Goal: Task Accomplishment & Management: Manage account settings

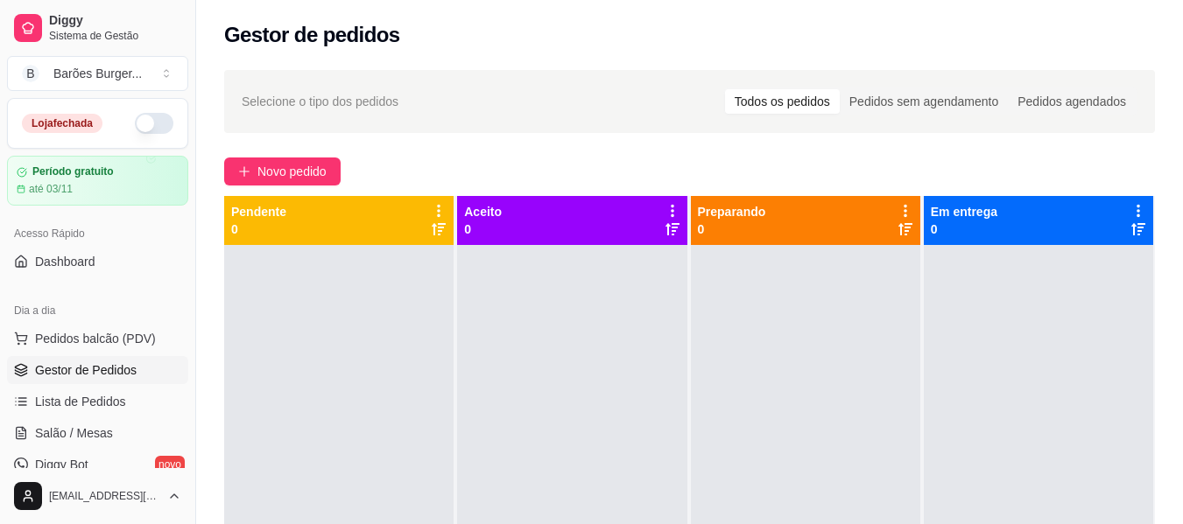
click at [153, 125] on button "button" at bounding box center [154, 123] width 39 height 21
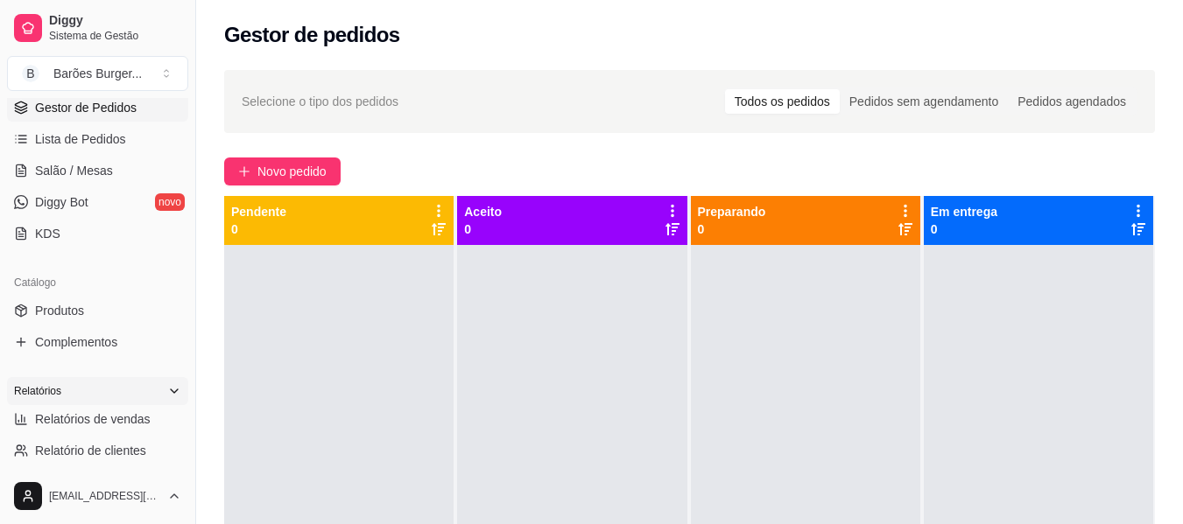
scroll to position [350, 0]
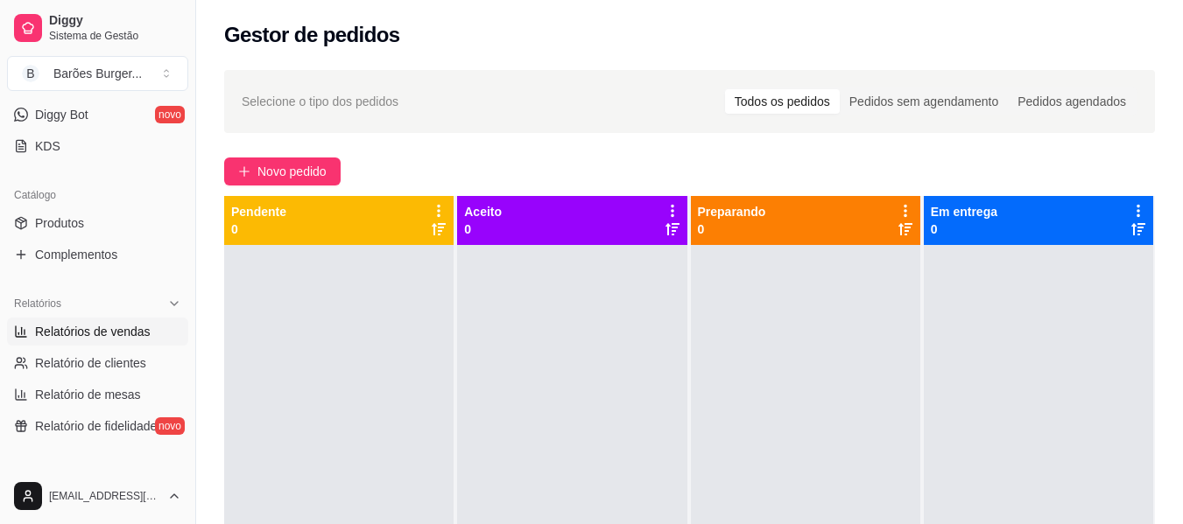
click at [88, 326] on span "Relatórios de vendas" at bounding box center [93, 332] width 116 height 18
select select "ALL"
select select "0"
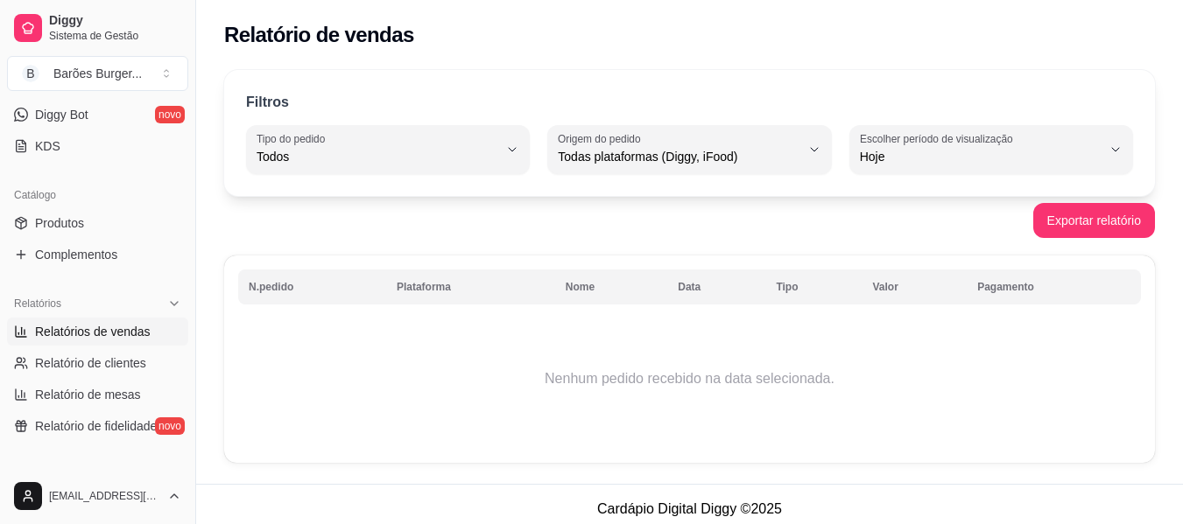
drag, startPoint x: 639, startPoint y: 339, endPoint x: 591, endPoint y: 541, distance: 207.9
drag, startPoint x: 591, startPoint y: 541, endPoint x: 371, endPoint y: 237, distance: 374.9
click at [367, 237] on div "Exportar relatório" at bounding box center [689, 220] width 930 height 35
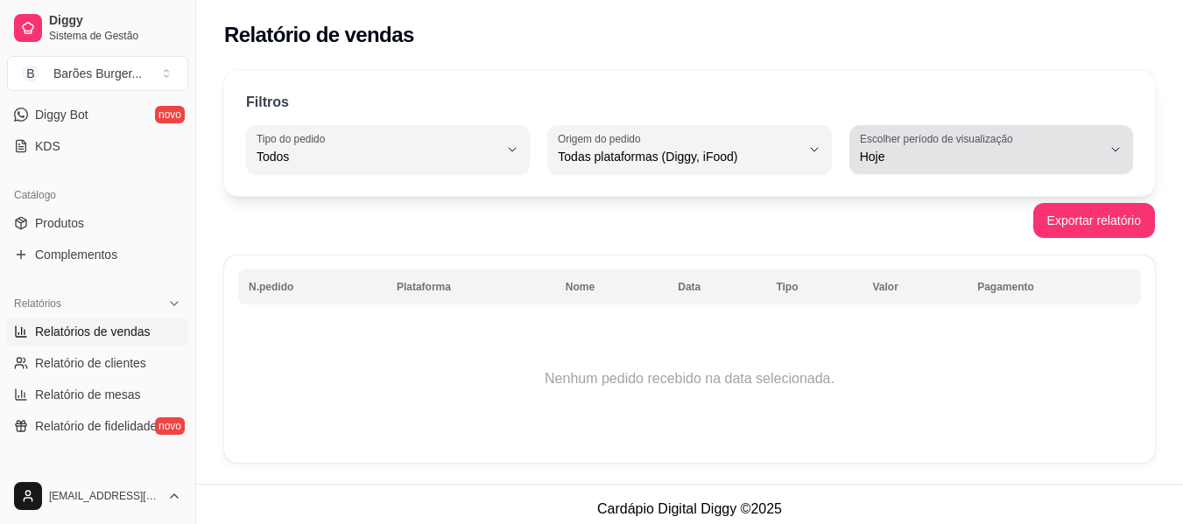
click at [902, 158] on span "Hoje" at bounding box center [981, 157] width 242 height 18
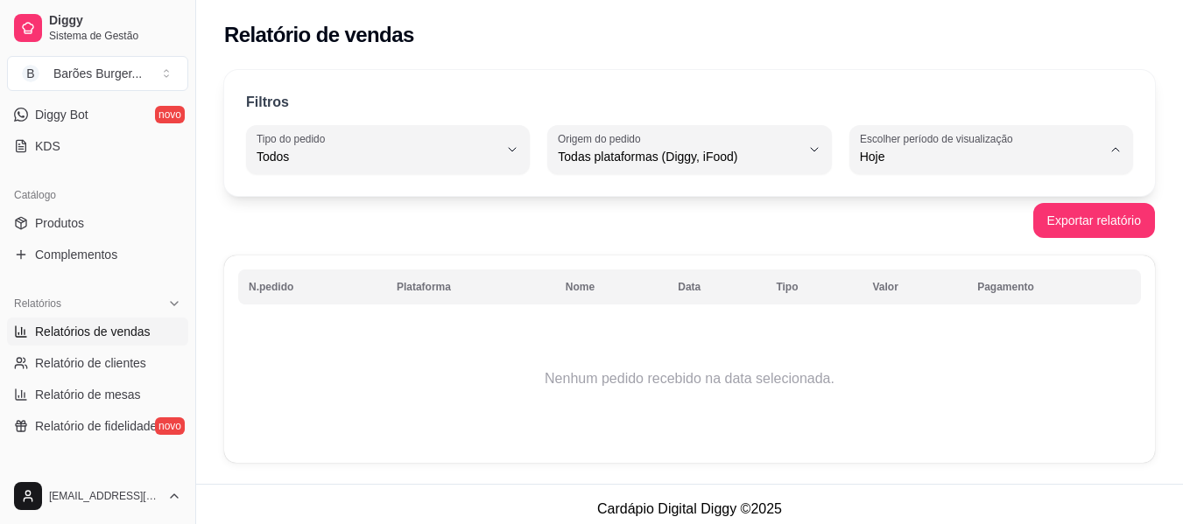
click at [909, 235] on span "Ontem" at bounding box center [981, 227] width 228 height 17
type input "1"
select select "1"
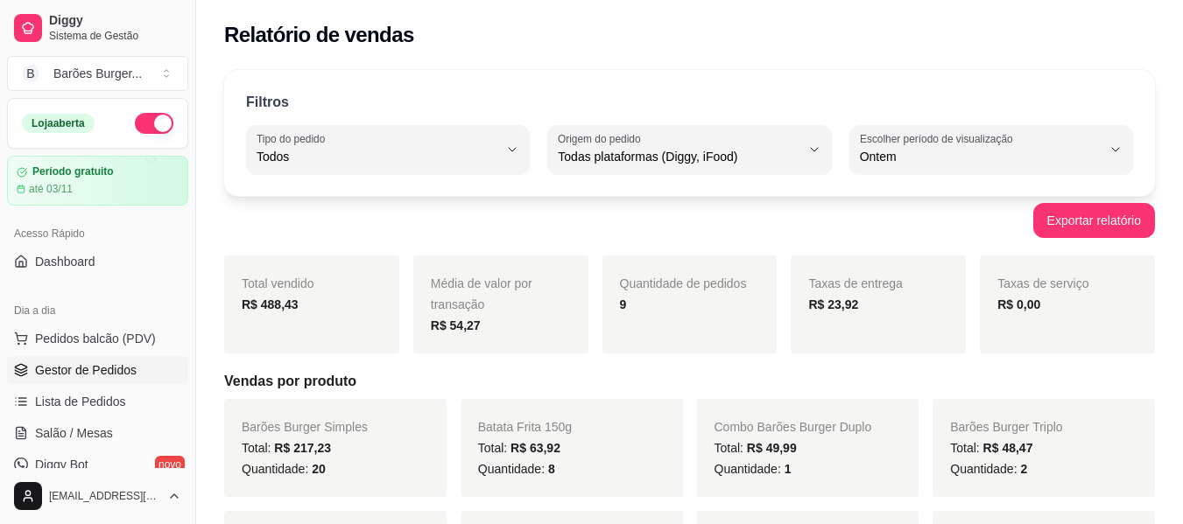
click at [78, 376] on span "Gestor de Pedidos" at bounding box center [86, 371] width 102 height 18
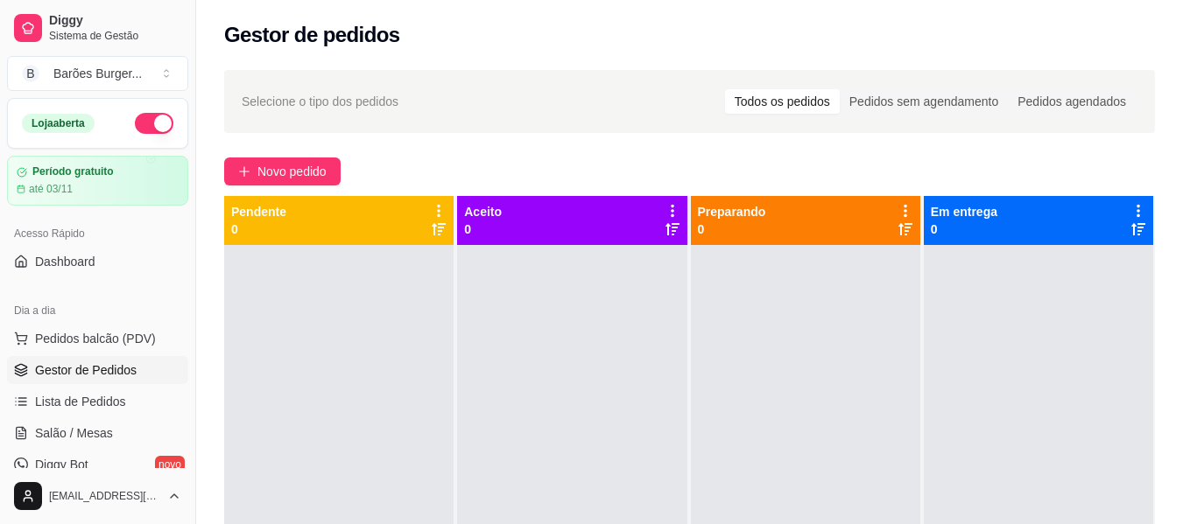
click at [511, 146] on div "Selecione o tipo dos pedidos Todos os pedidos Pedidos sem agendamento Pedidos a…" at bounding box center [689, 401] width 986 height 682
click at [518, 45] on div "Gestor de pedidos" at bounding box center [689, 35] width 930 height 28
click at [515, 47] on div "Gestor de pedidos" at bounding box center [689, 35] width 930 height 28
click at [513, 46] on div "Gestor de pedidos" at bounding box center [689, 35] width 930 height 28
click at [498, 149] on div "Selecione o tipo dos pedidos Todos os pedidos Pedidos sem agendamento Pedidos a…" at bounding box center [689, 401] width 986 height 682
